Goal: Task Accomplishment & Management: Manage account settings

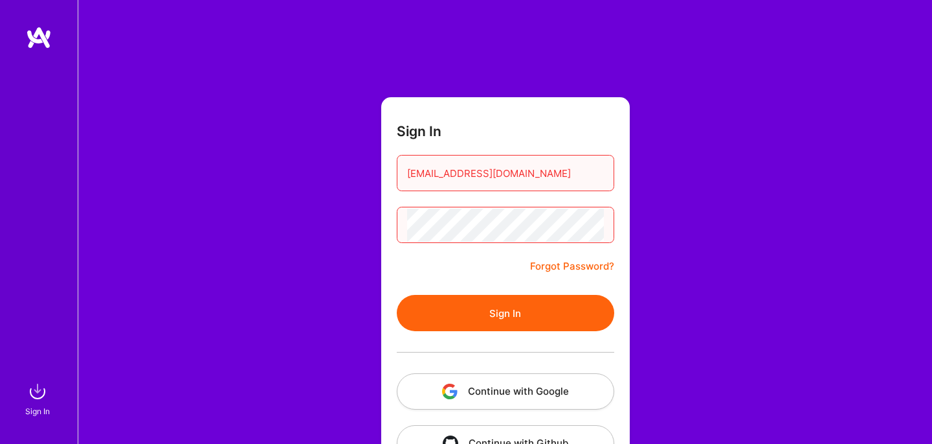
click at [451, 308] on button "Sign In" at bounding box center [506, 313] width 218 height 36
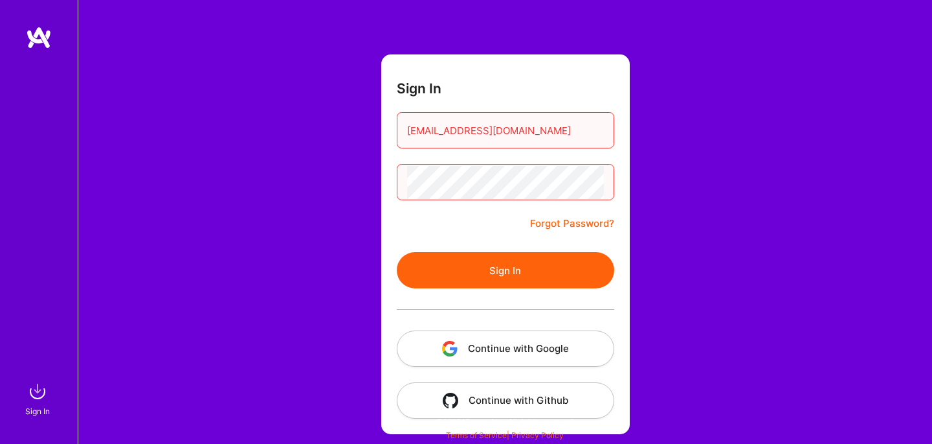
click at [471, 342] on button "Continue with Google" at bounding box center [506, 348] width 218 height 36
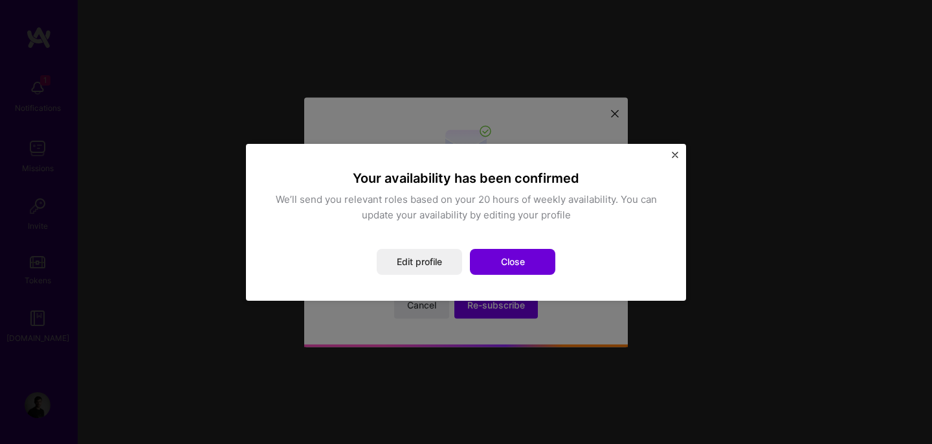
drag, startPoint x: 506, startPoint y: 264, endPoint x: 434, endPoint y: 238, distance: 77.2
click at [434, 238] on div "Your availability has been confirmed We’ll send you relevant roles based on you…" at bounding box center [466, 222] width 388 height 105
click at [676, 152] on img "Close" at bounding box center [675, 155] width 6 height 6
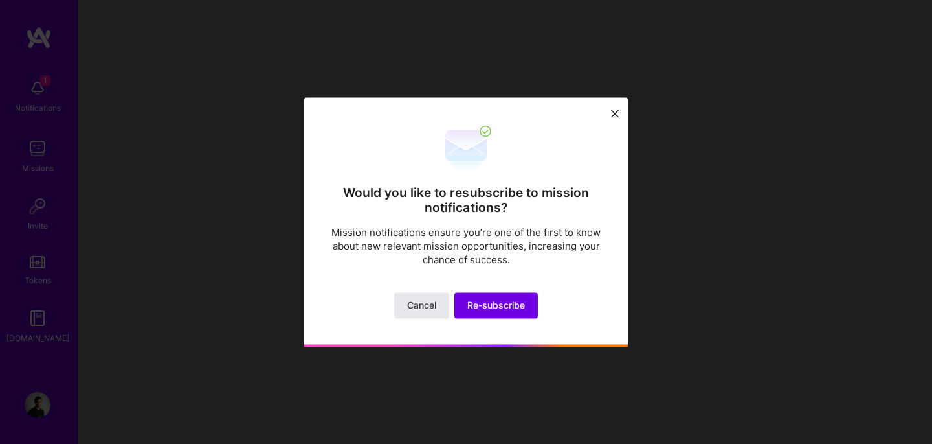
click at [436, 313] on button "Cancel" at bounding box center [421, 305] width 55 height 26
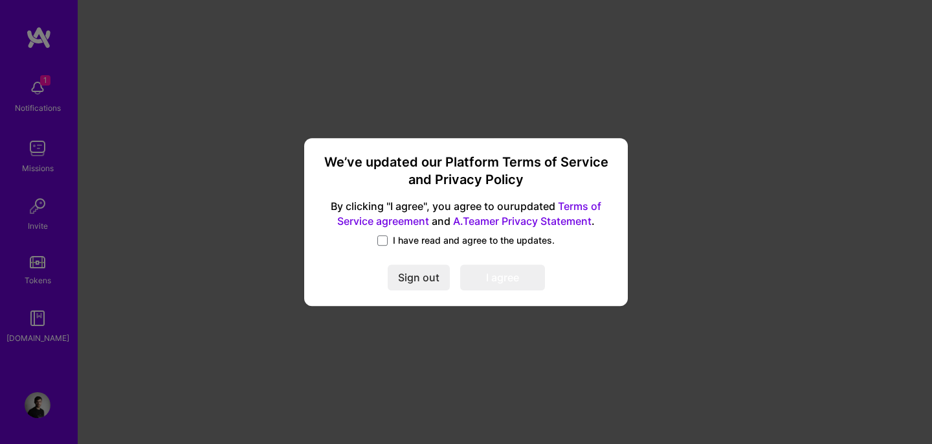
click at [440, 242] on span "I have read and agree to the updates." at bounding box center [474, 240] width 162 height 13
click at [0, 0] on input "I have read and agree to the updates." at bounding box center [0, 0] width 0 height 0
click at [486, 281] on button "I agree" at bounding box center [502, 278] width 85 height 26
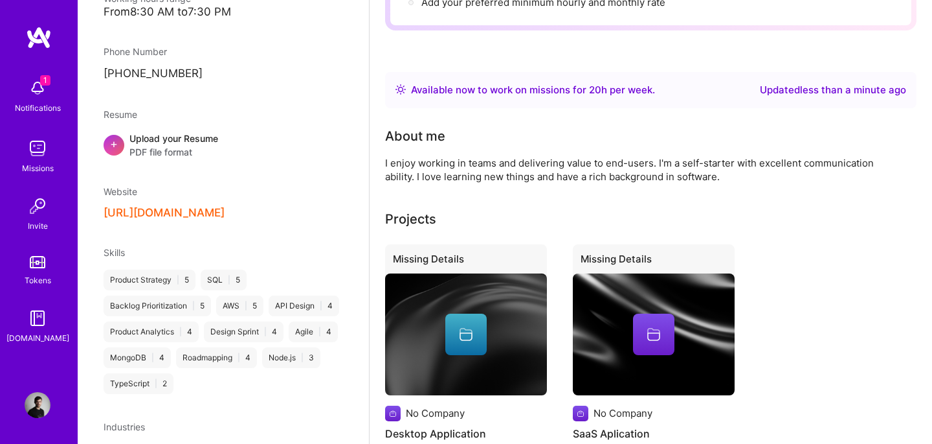
scroll to position [316, 0]
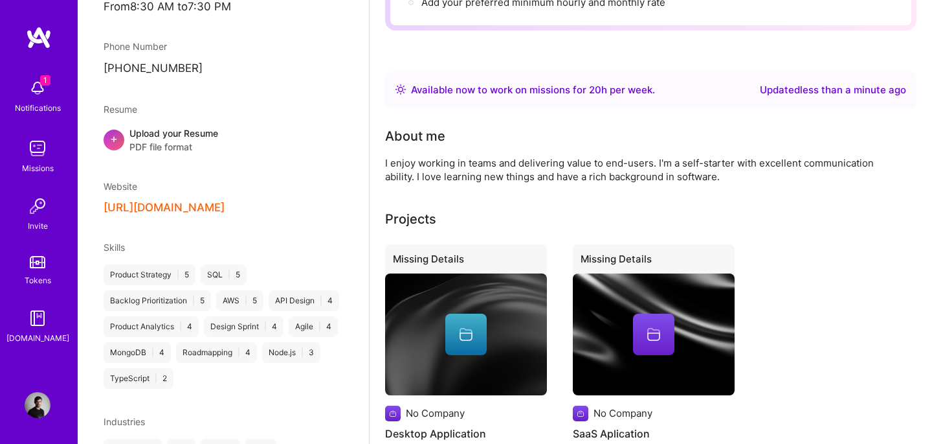
click at [47, 93] on img at bounding box center [38, 88] width 26 height 26
click at [49, 130] on div "1 Notifications Missions Invite Tokens [DOMAIN_NAME]" at bounding box center [39, 209] width 78 height 272
click at [46, 139] on img at bounding box center [38, 148] width 26 height 26
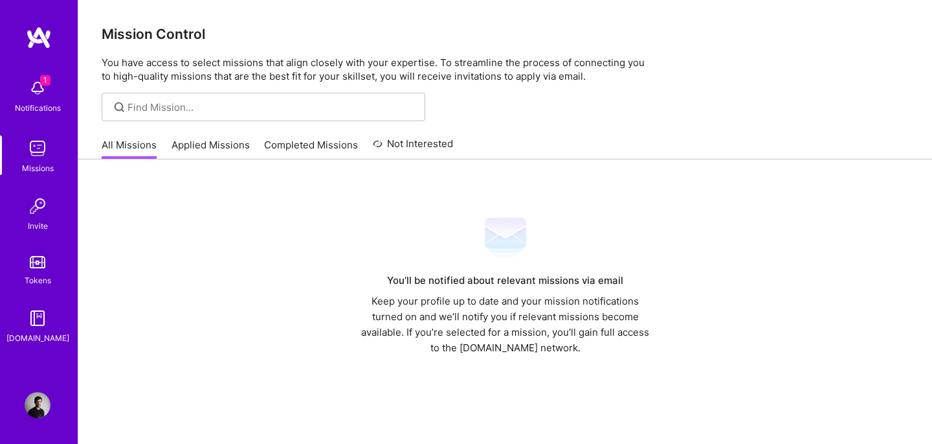
click at [214, 151] on link "Applied Missions" at bounding box center [211, 148] width 78 height 21
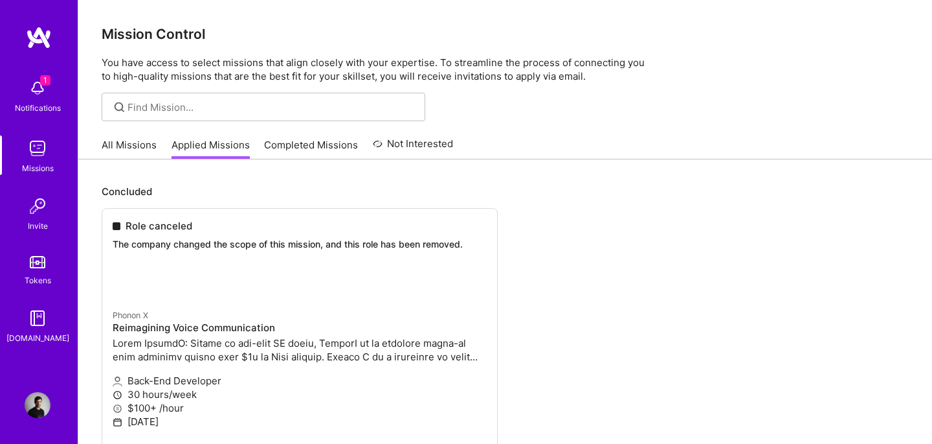
click at [291, 151] on link "Completed Missions" at bounding box center [311, 148] width 94 height 21
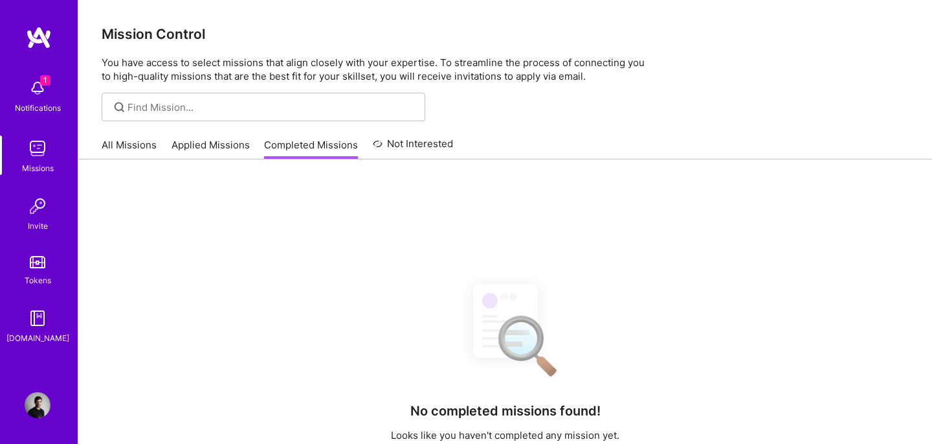
click at [134, 148] on link "All Missions" at bounding box center [129, 148] width 55 height 21
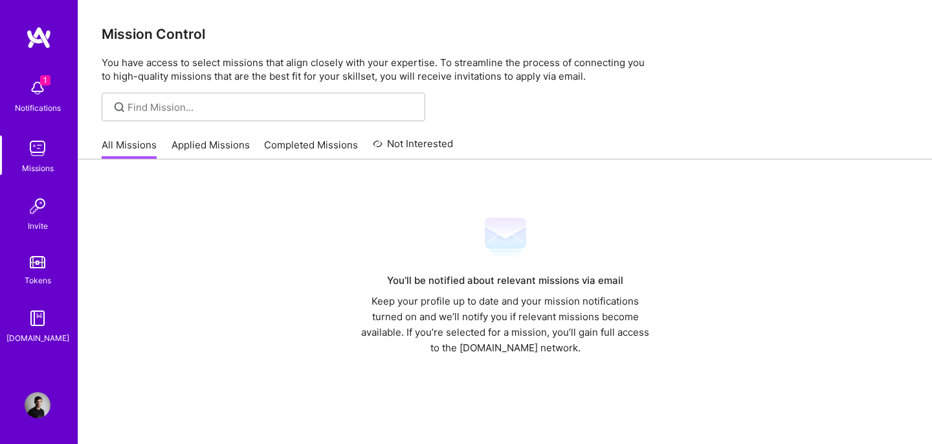
click at [41, 218] on img at bounding box center [38, 206] width 26 height 26
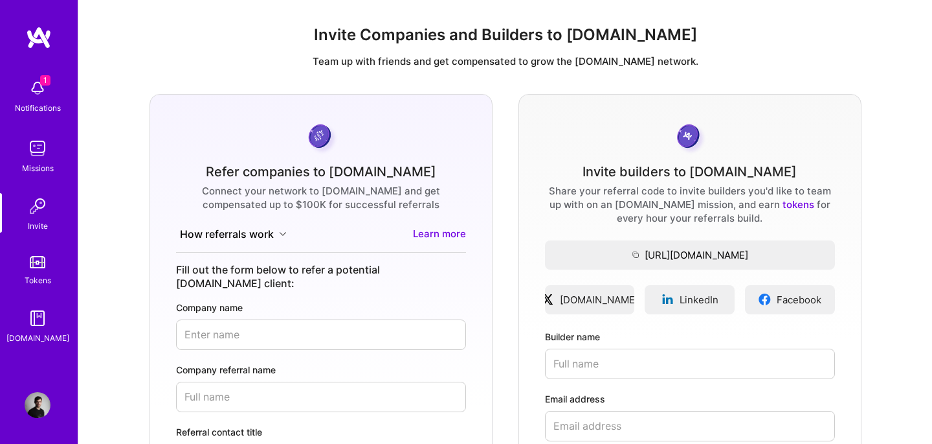
click at [37, 139] on img at bounding box center [38, 148] width 26 height 26
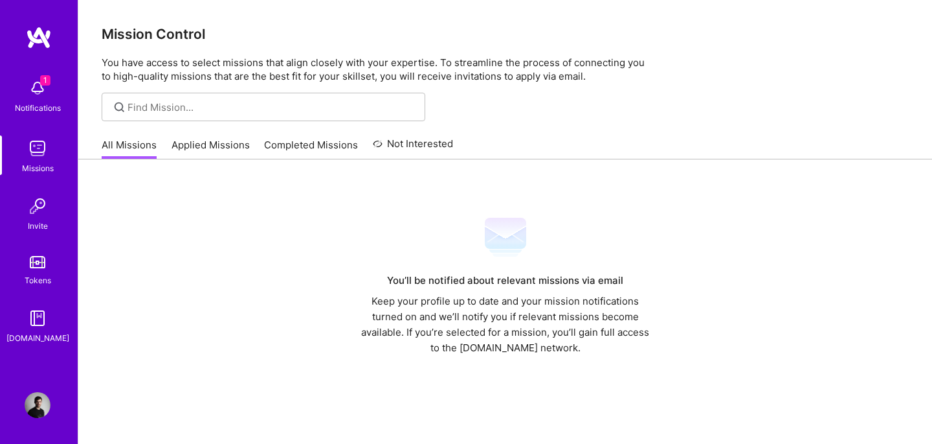
click at [225, 149] on link "Applied Missions" at bounding box center [211, 148] width 78 height 21
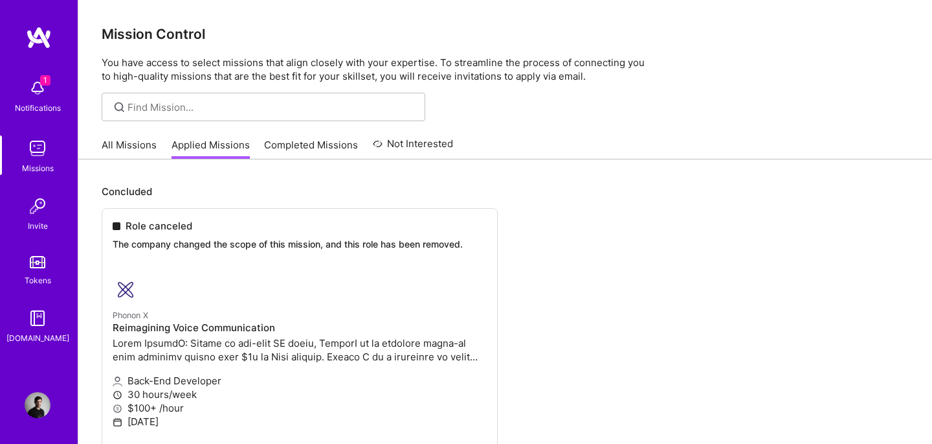
click at [290, 155] on link "Completed Missions" at bounding box center [311, 148] width 94 height 21
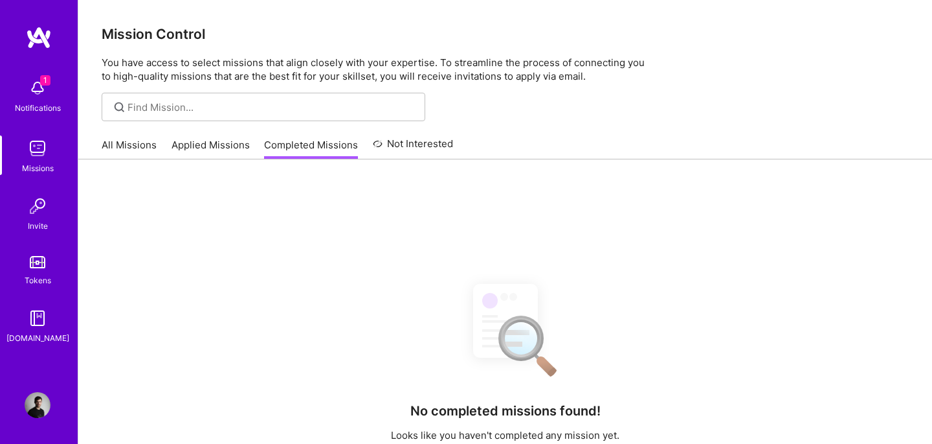
click at [412, 145] on link "Not Interested" at bounding box center [413, 147] width 81 height 23
click at [138, 142] on link "All Missions" at bounding box center [129, 148] width 55 height 21
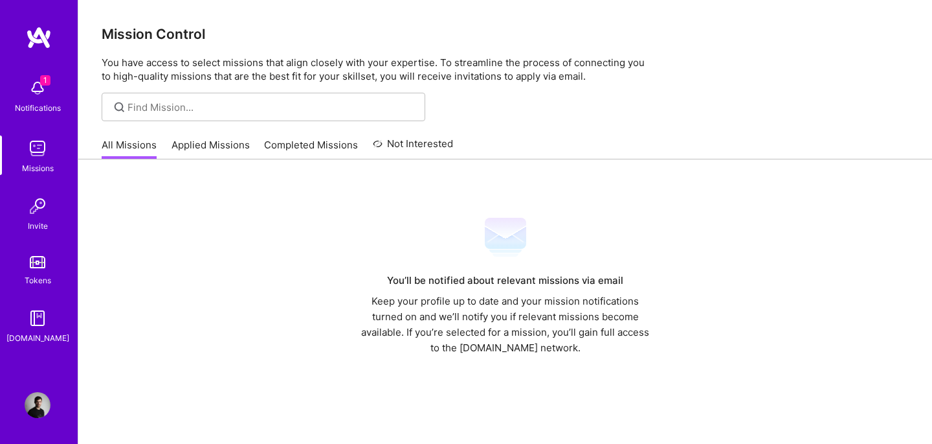
click at [57, 98] on div "1 Notifications" at bounding box center [37, 95] width 80 height 45
click at [42, 85] on div "1 Notifications Missions Invite Tokens [DOMAIN_NAME]" at bounding box center [39, 209] width 78 height 272
click at [43, 23] on div "1 Notifications Missions Invite Tokens [DOMAIN_NAME] Profile" at bounding box center [39, 222] width 78 height 444
click at [43, 37] on img at bounding box center [39, 37] width 26 height 23
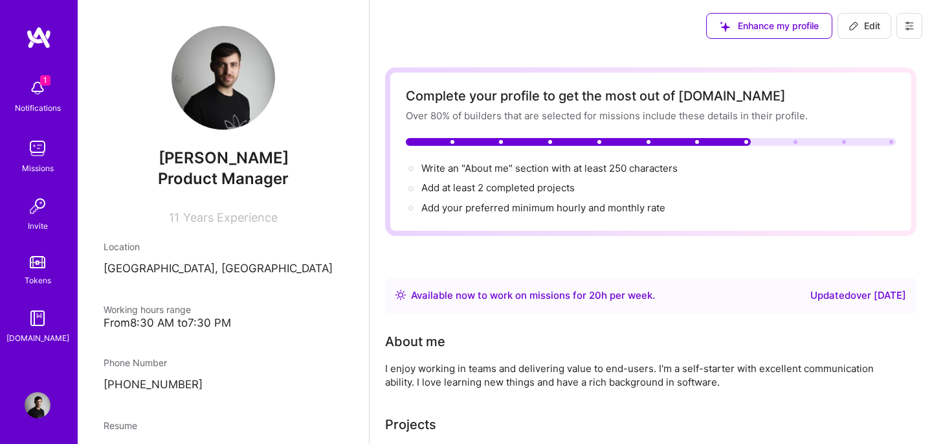
click at [45, 200] on img at bounding box center [38, 206] width 26 height 26
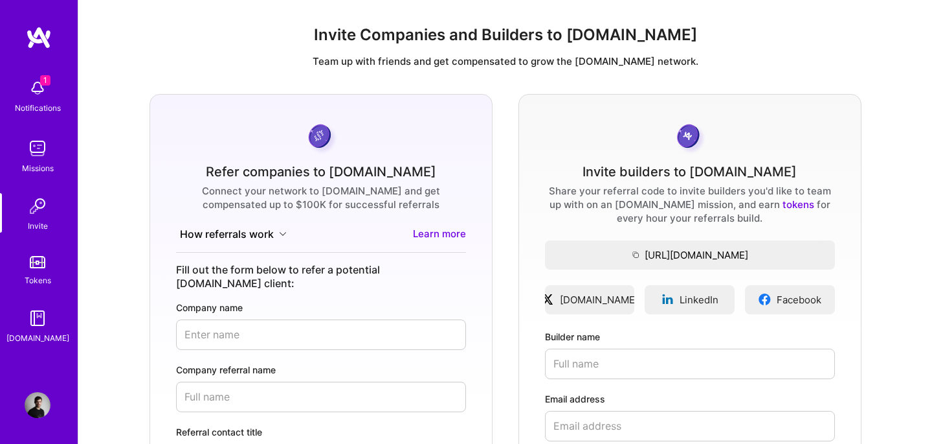
click at [43, 250] on div "1 Notifications Missions Invite Tokens [DOMAIN_NAME]" at bounding box center [39, 209] width 78 height 272
click at [45, 271] on link "Tokens" at bounding box center [37, 269] width 80 height 36
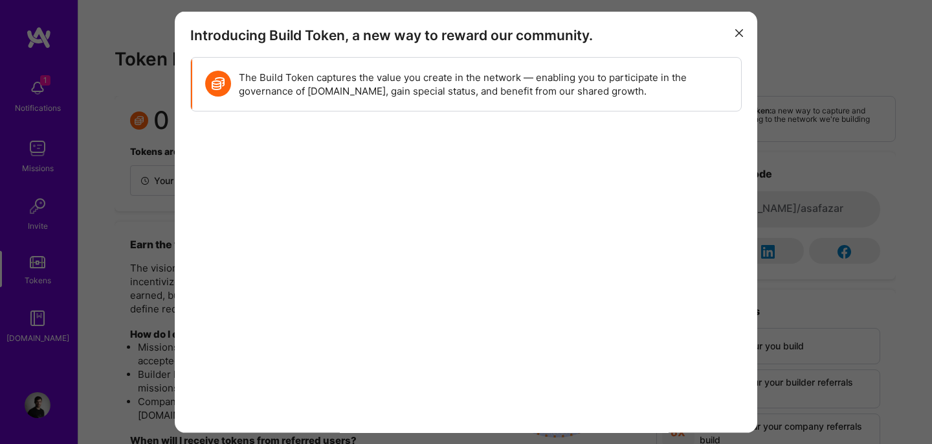
click at [734, 32] on button "modal" at bounding box center [740, 31] width 16 height 21
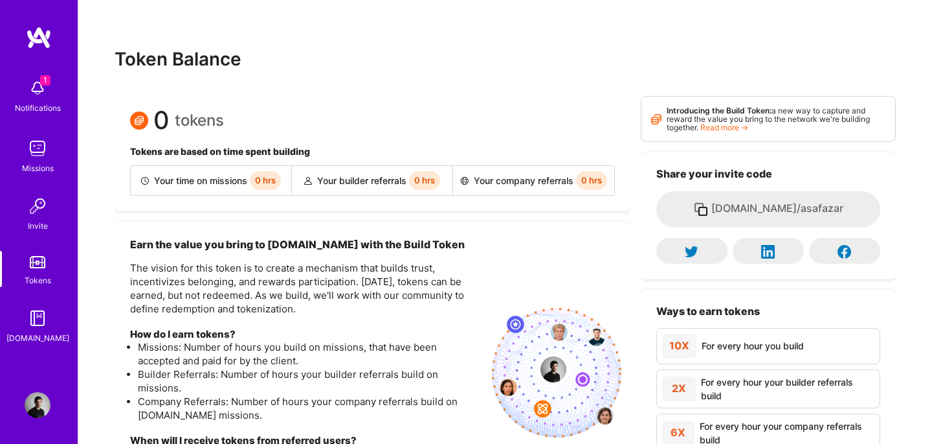
click at [39, 331] on div "[DOMAIN_NAME]" at bounding box center [37, 338] width 63 height 14
